Goal: Task Accomplishment & Management: Complete application form

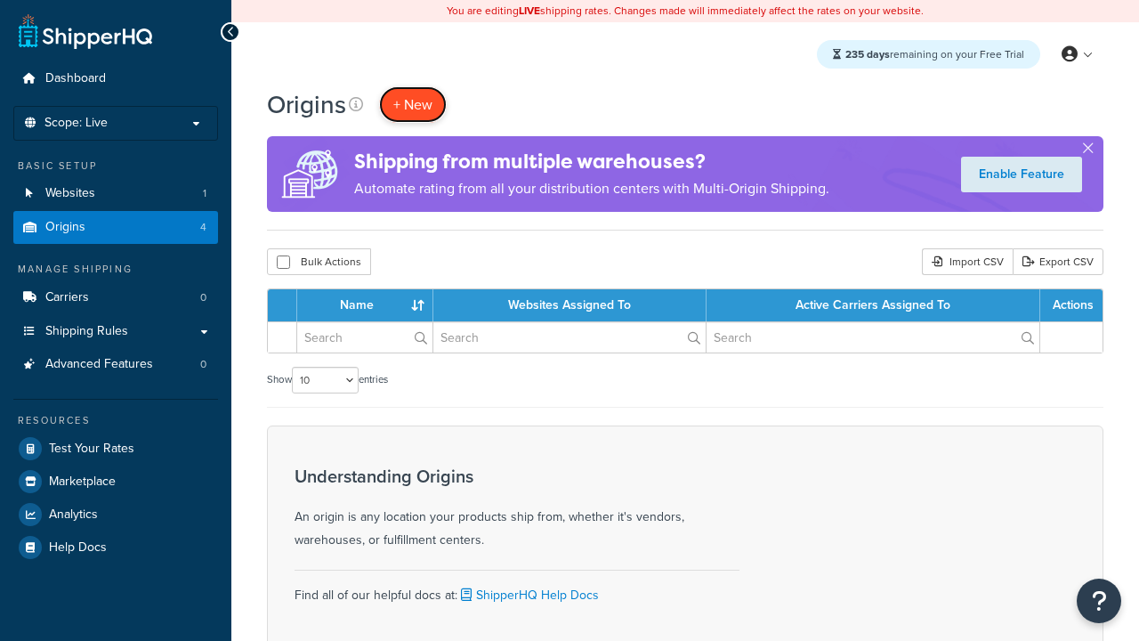
click at [413, 104] on span "+ New" at bounding box center [412, 104] width 39 height 20
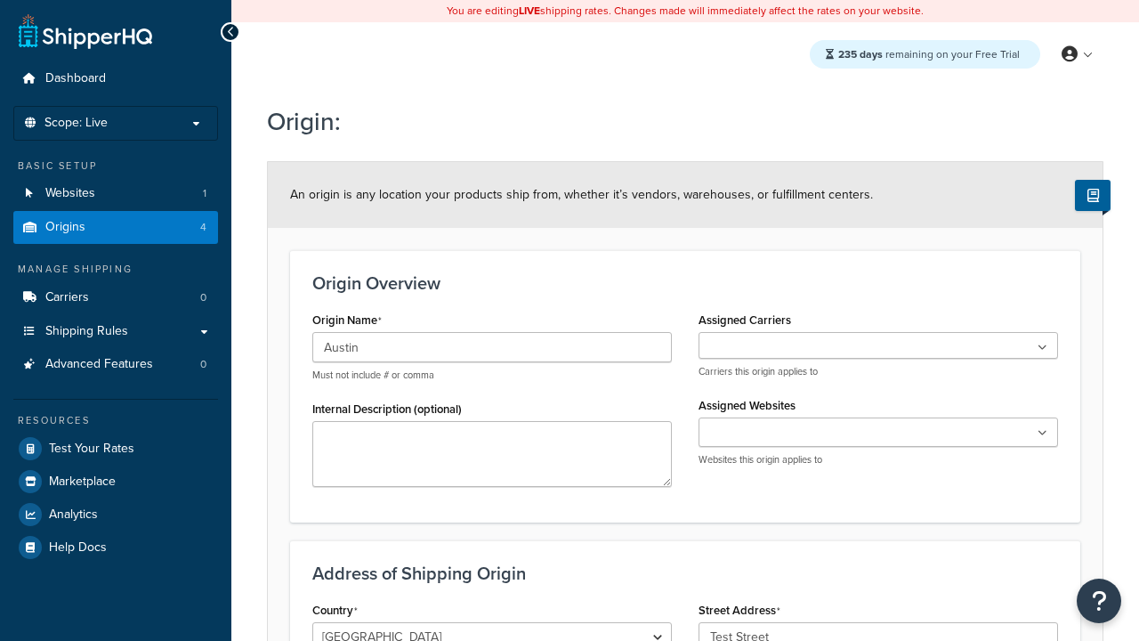
scroll to position [141, 0]
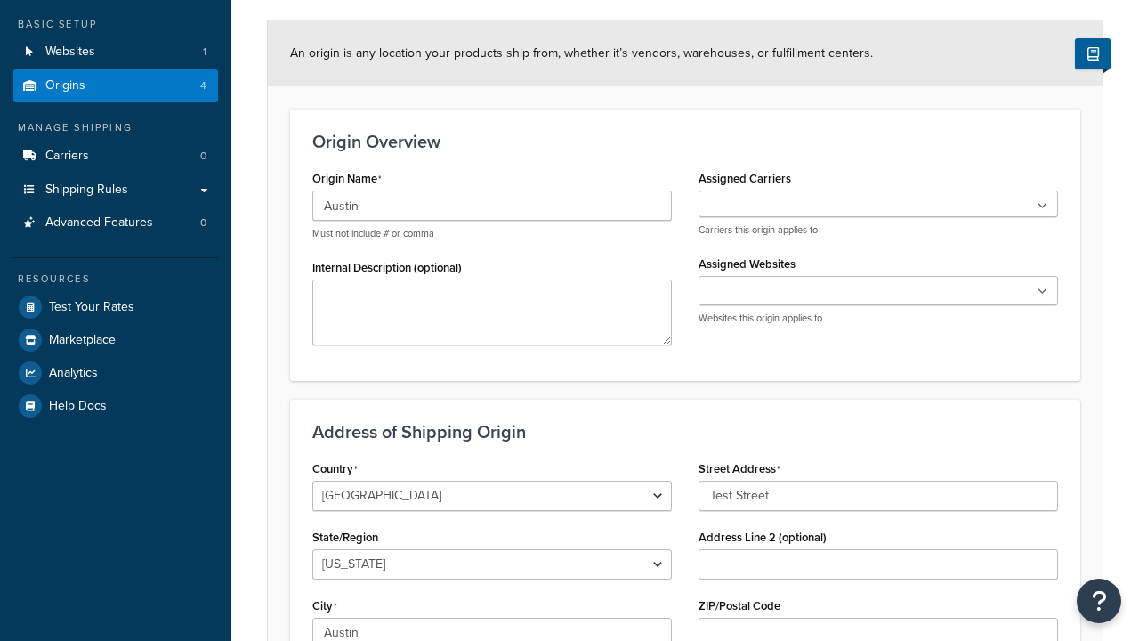
select select "43"
type input "Austin"
type input "78664"
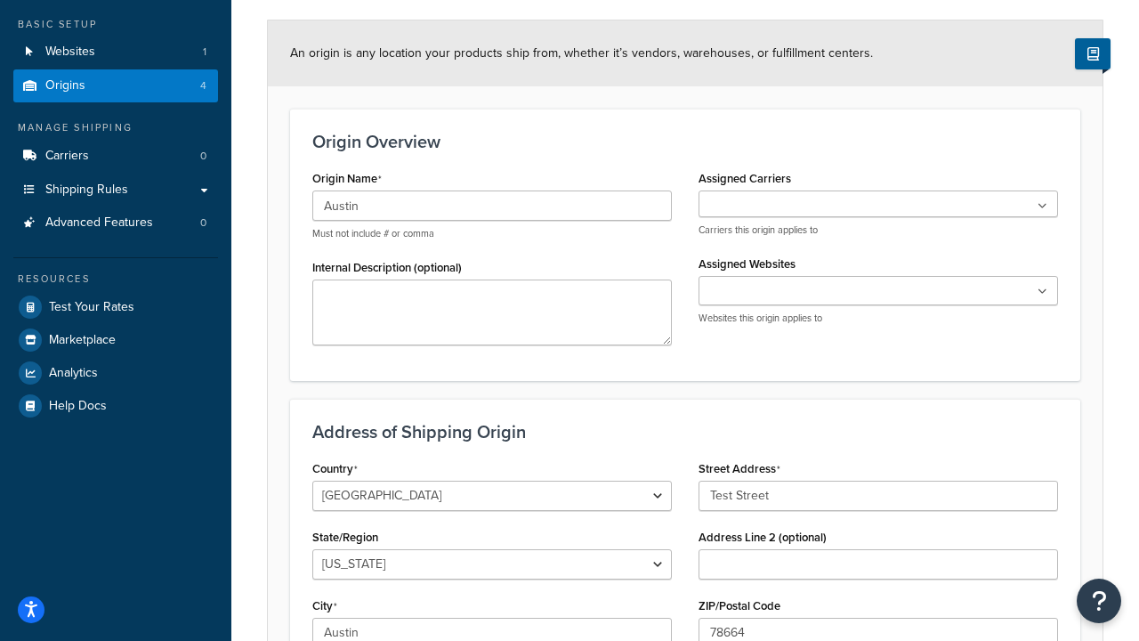
scroll to position [387, 0]
